Goal: Register for event/course

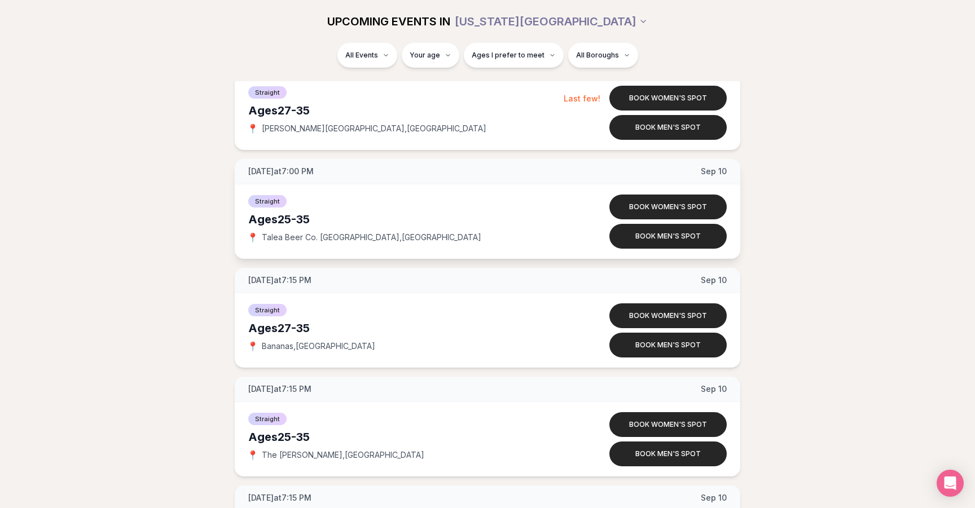
scroll to position [1496, 0]
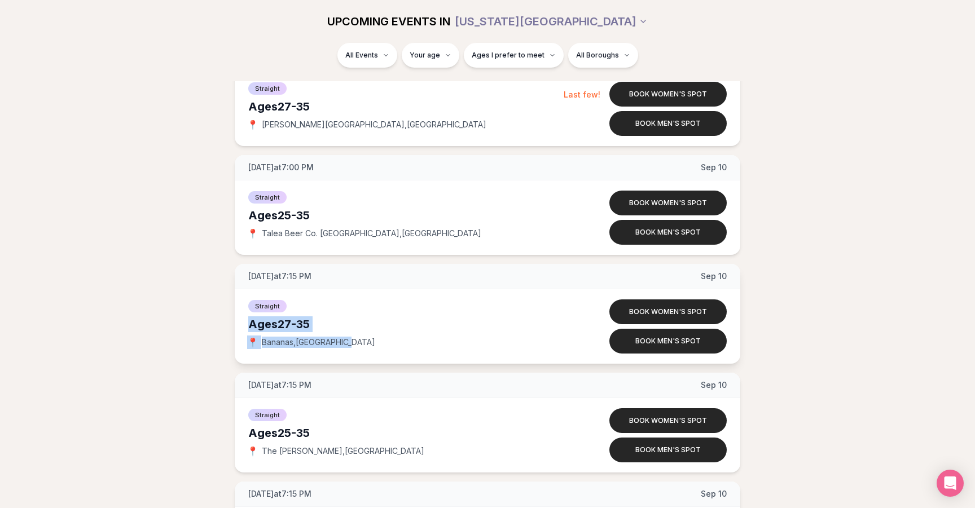
drag, startPoint x: 357, startPoint y: 346, endPoint x: 244, endPoint y: 325, distance: 115.4
click at [244, 325] on div "Straight Ages [DEMOGRAPHIC_DATA] 📍 [GEOGRAPHIC_DATA] , [GEOGRAPHIC_DATA] Book w…" at bounding box center [488, 326] width 506 height 74
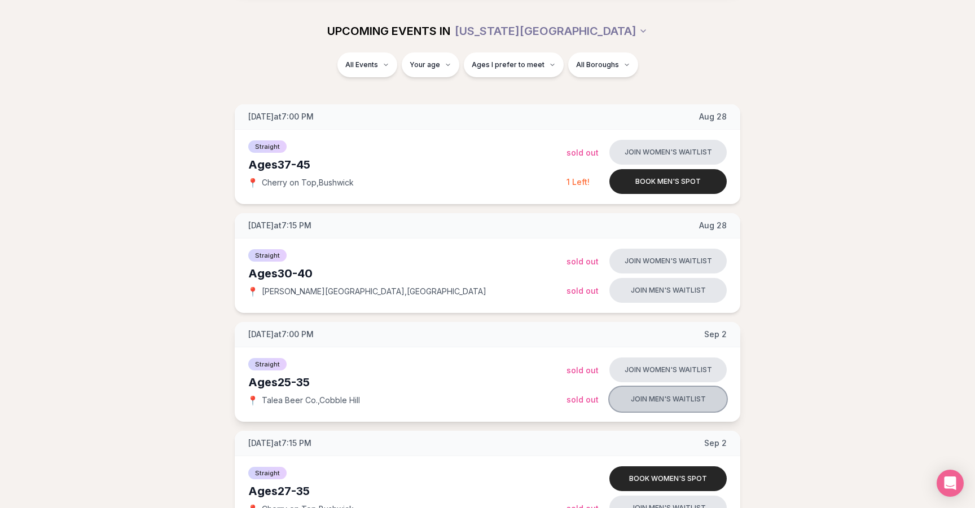
scroll to position [126, 0]
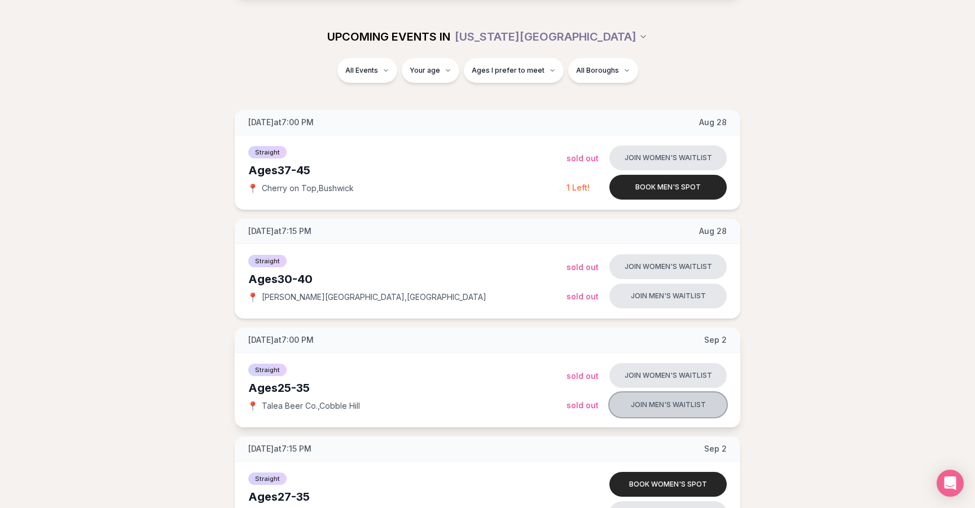
click at [675, 409] on button "Join men's waitlist" at bounding box center [667, 405] width 117 height 25
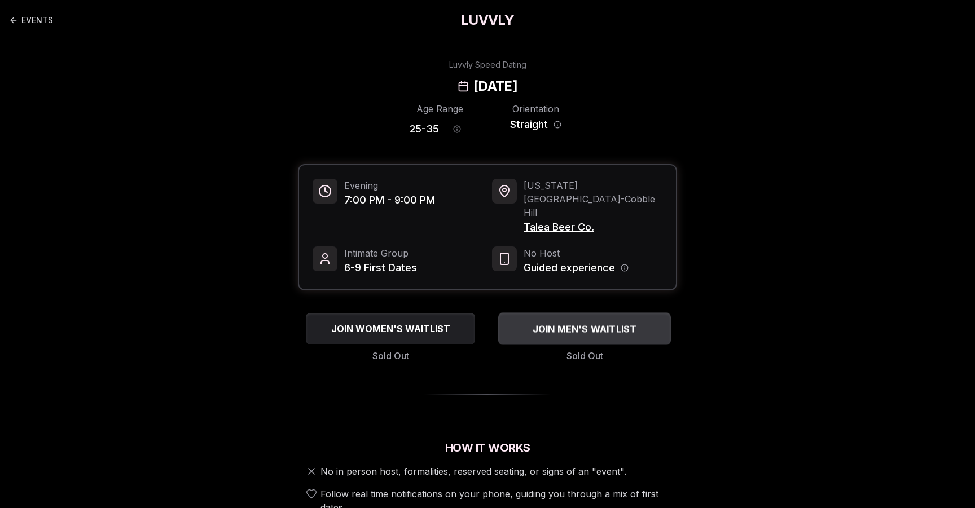
click at [580, 322] on span "JOIN MEN'S WAITLIST" at bounding box center [584, 329] width 109 height 14
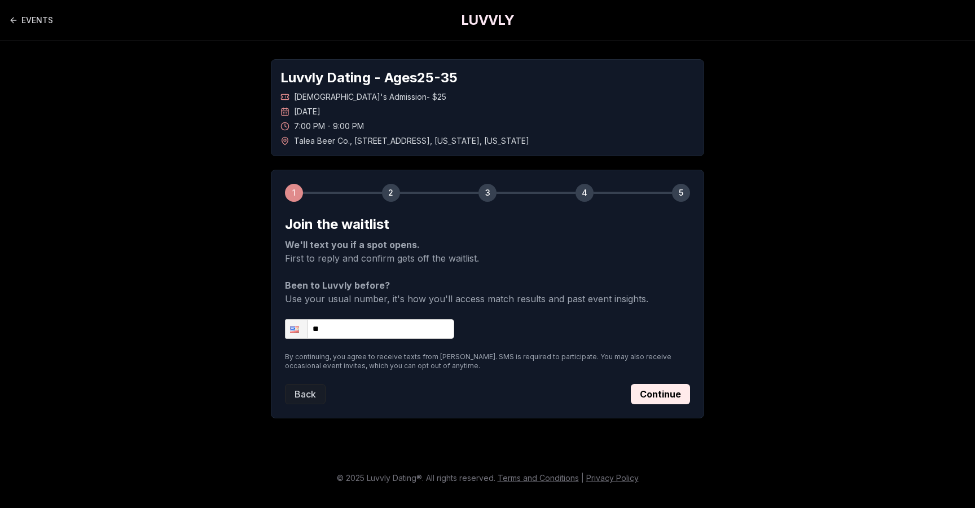
click at [390, 322] on input "**" at bounding box center [369, 329] width 169 height 20
type input "**********"
click at [667, 389] on button "Continue" at bounding box center [660, 394] width 59 height 20
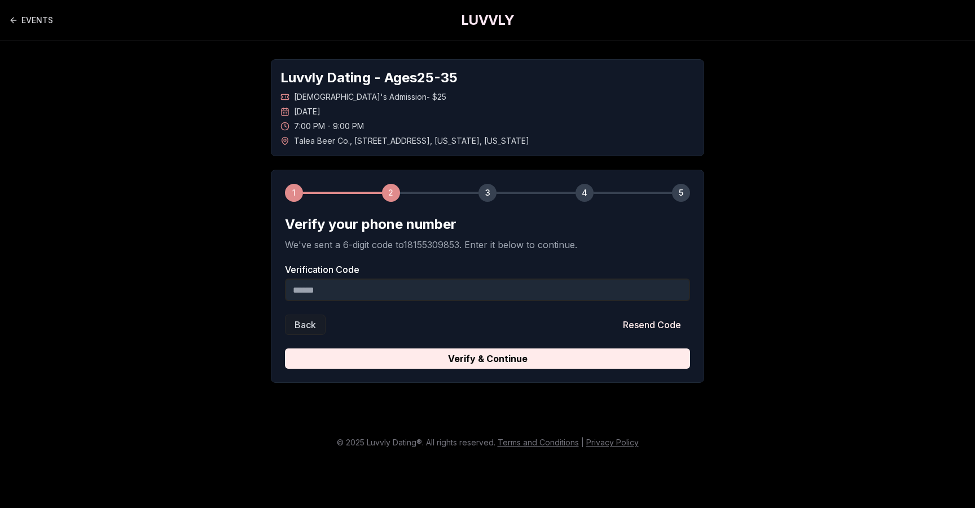
click at [445, 291] on input "Verification Code" at bounding box center [487, 290] width 405 height 23
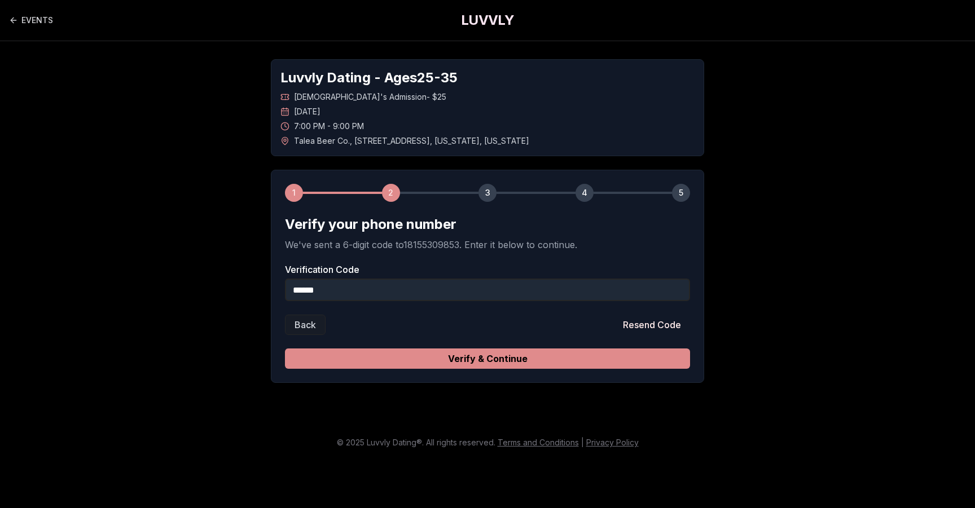
type input "******"
click at [511, 360] on button "Verify & Continue" at bounding box center [487, 359] width 405 height 20
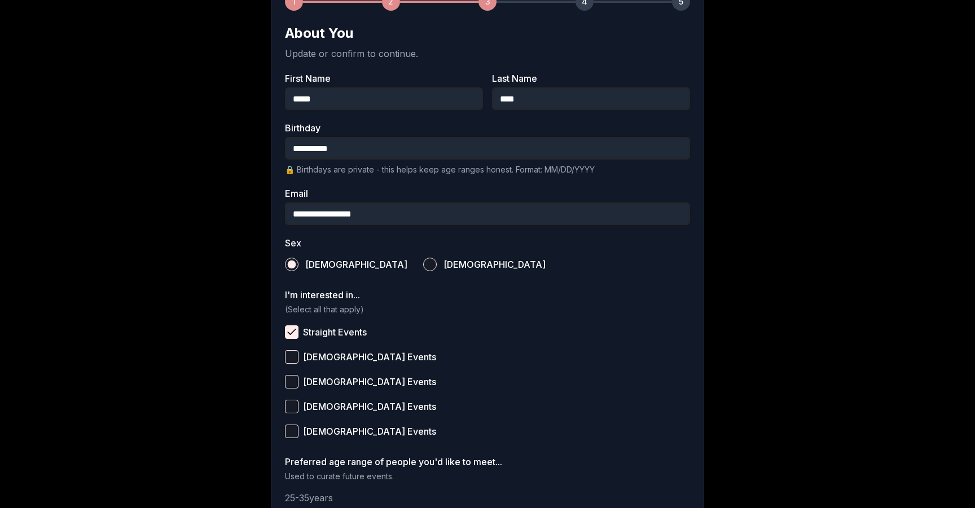
scroll to position [199, 0]
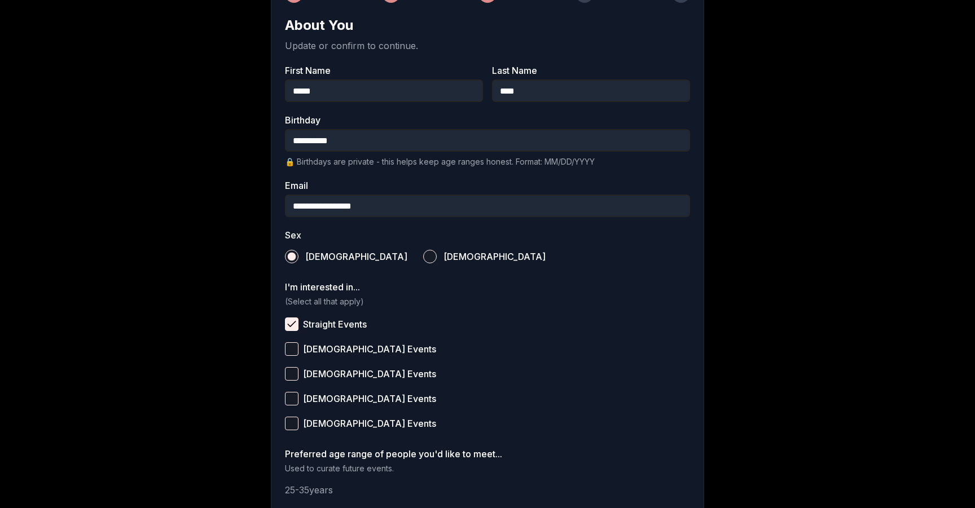
click at [340, 147] on input "**********" at bounding box center [487, 140] width 405 height 23
click at [199, 322] on div "**********" at bounding box center [488, 218] width 790 height 753
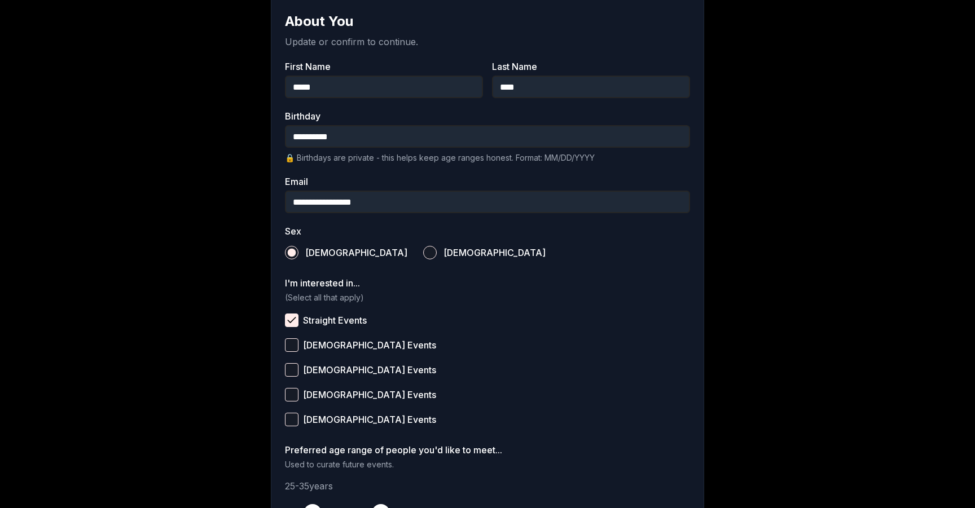
scroll to position [342, 0]
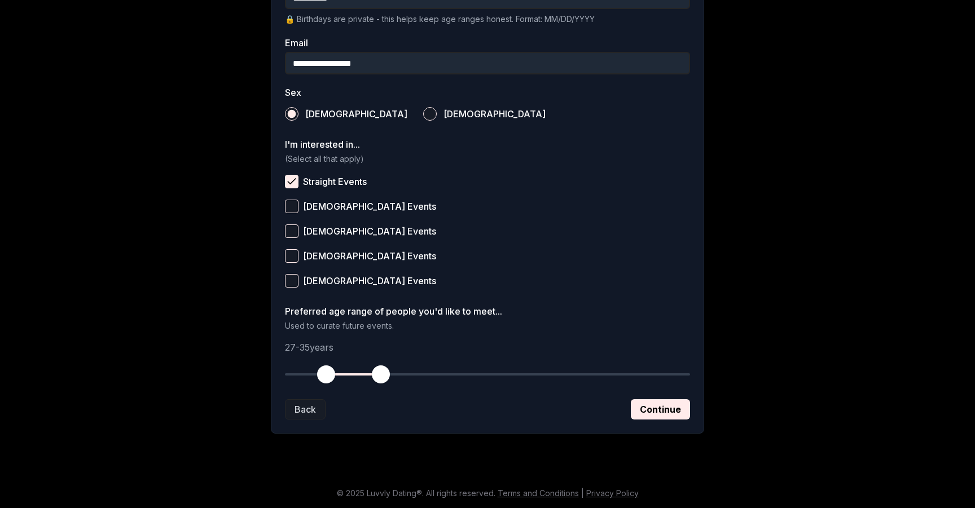
drag, startPoint x: 314, startPoint y: 377, endPoint x: 327, endPoint y: 378, distance: 13.0
click at [327, 378] on span "button" at bounding box center [326, 375] width 18 height 18
click at [658, 407] on button "Continue" at bounding box center [660, 410] width 59 height 20
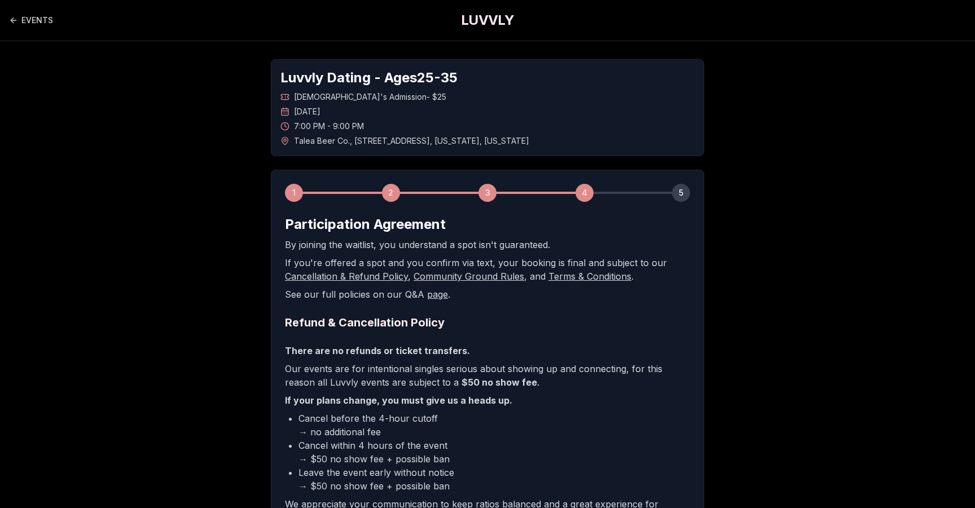
scroll to position [177, 0]
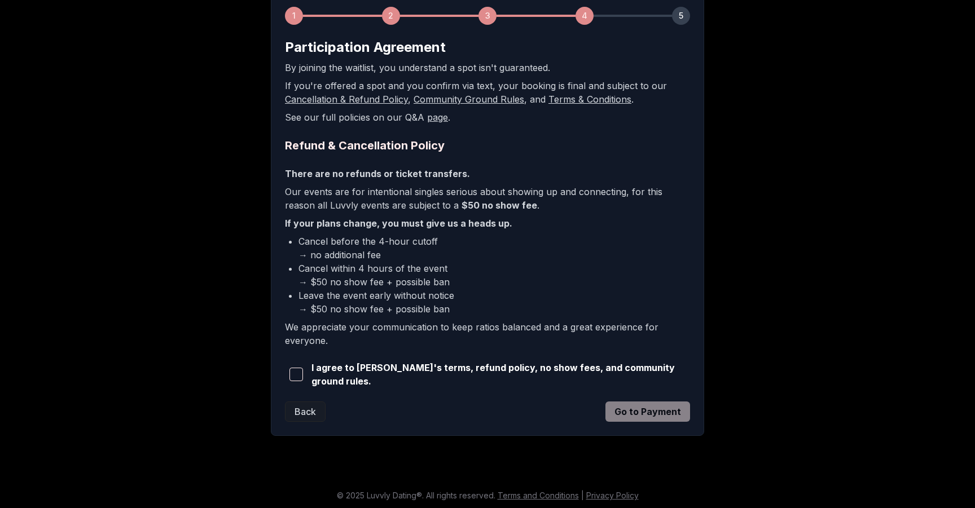
click at [333, 374] on span "I agree to [PERSON_NAME]'s terms, refund policy, no show fees, and community gr…" at bounding box center [500, 374] width 379 height 27
click at [302, 370] on span "button" at bounding box center [296, 375] width 14 height 14
click at [671, 410] on button "Go to Payment" at bounding box center [647, 412] width 85 height 20
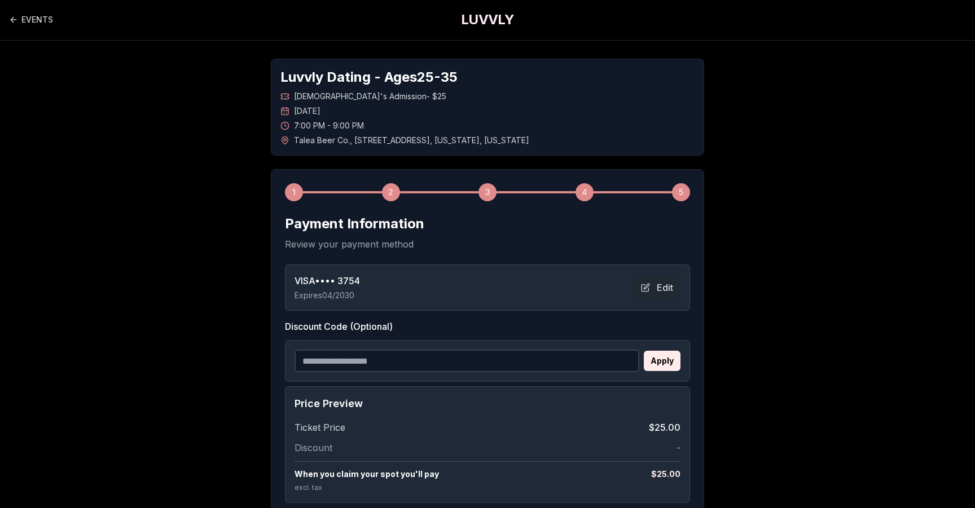
scroll to position [0, 0]
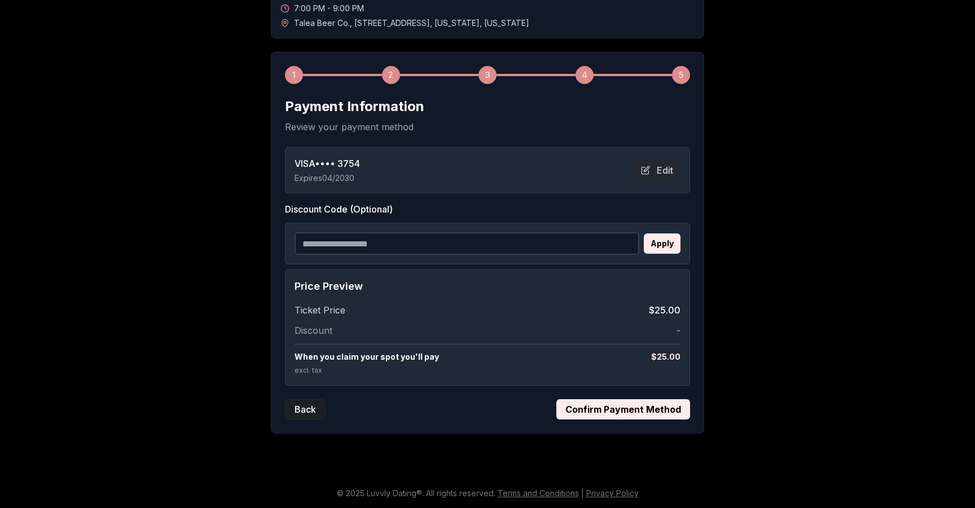
click at [308, 407] on button "Back" at bounding box center [305, 410] width 41 height 20
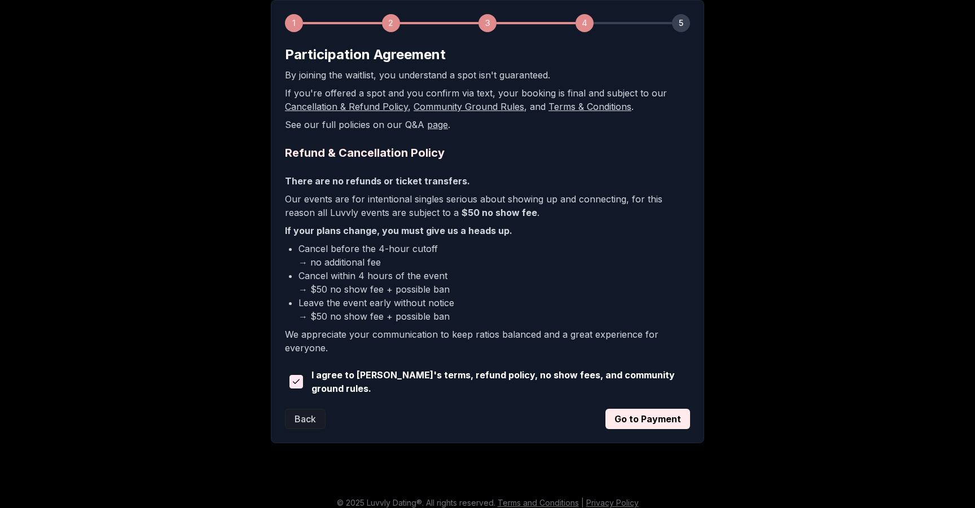
scroll to position [177, 0]
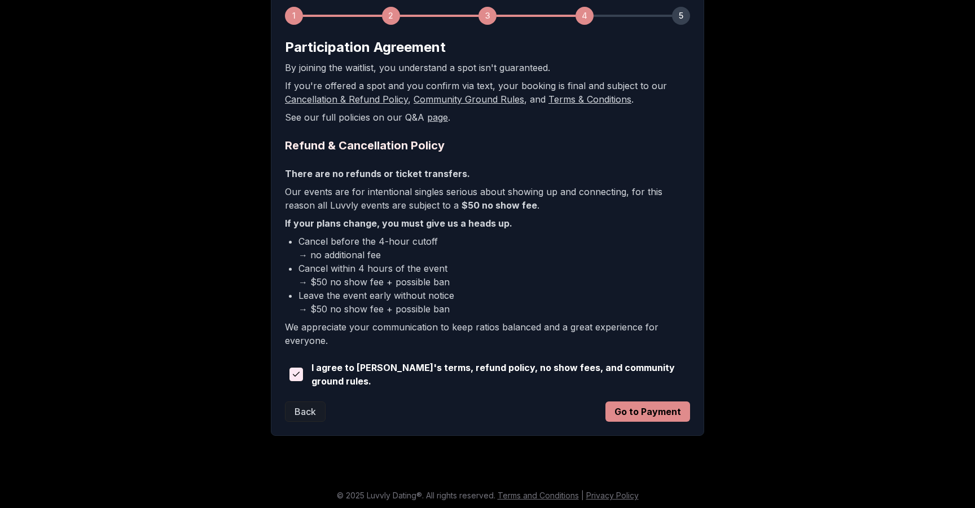
click at [660, 411] on button "Go to Payment" at bounding box center [647, 412] width 85 height 20
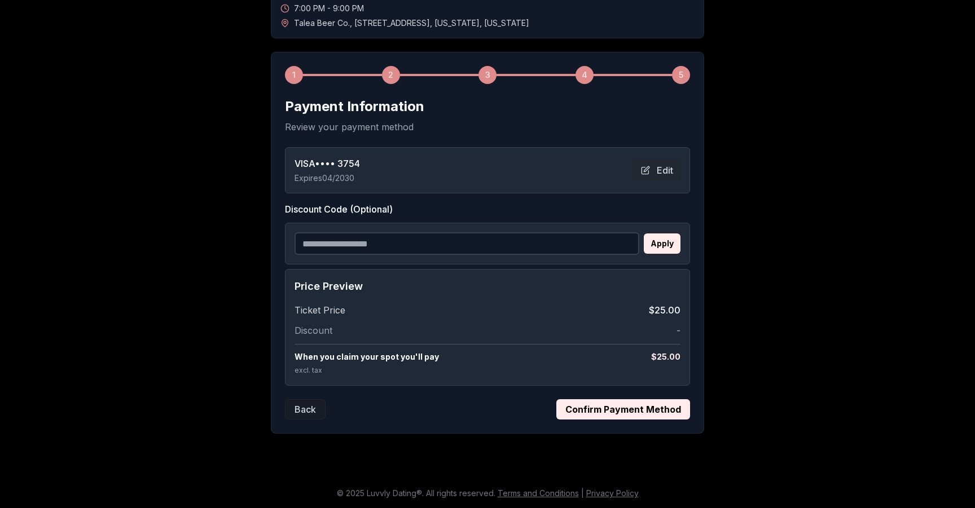
scroll to position [111, 0]
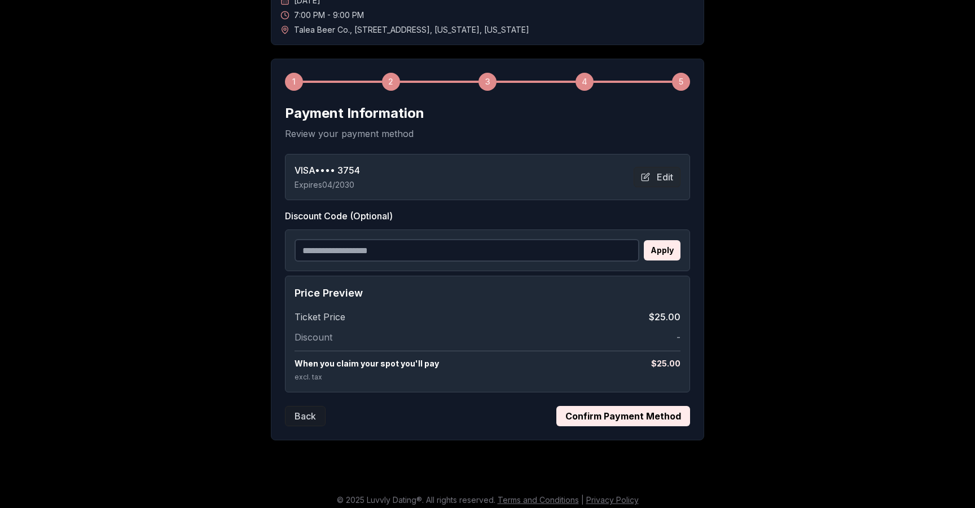
click at [627, 415] on button "Confirm Payment Method" at bounding box center [623, 416] width 134 height 20
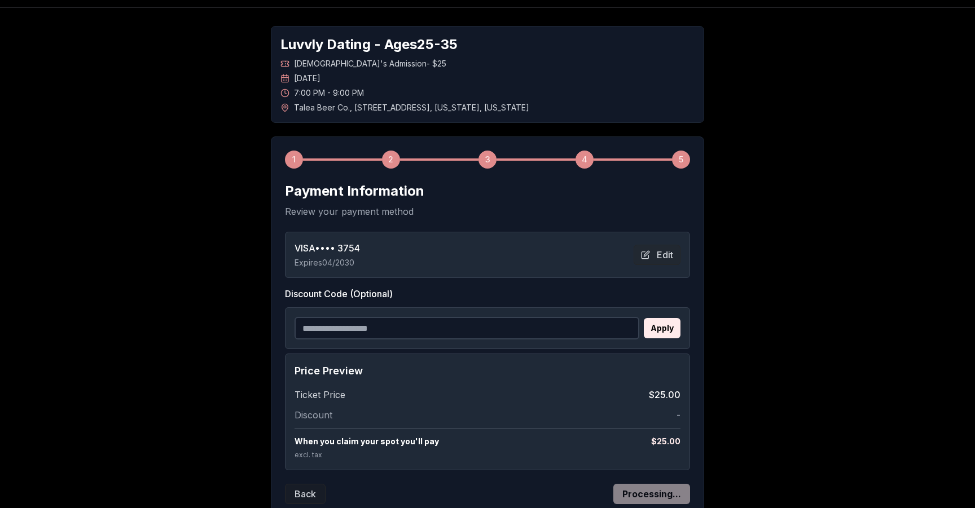
scroll to position [0, 0]
